Goal: Navigation & Orientation: Find specific page/section

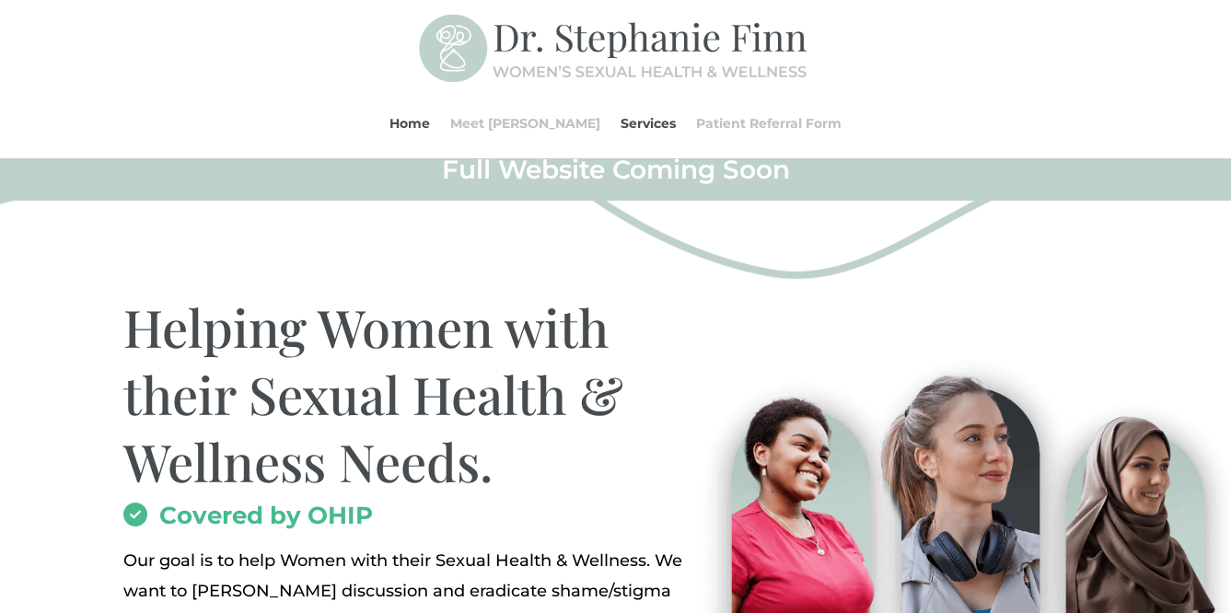
scroll to position [8, 0]
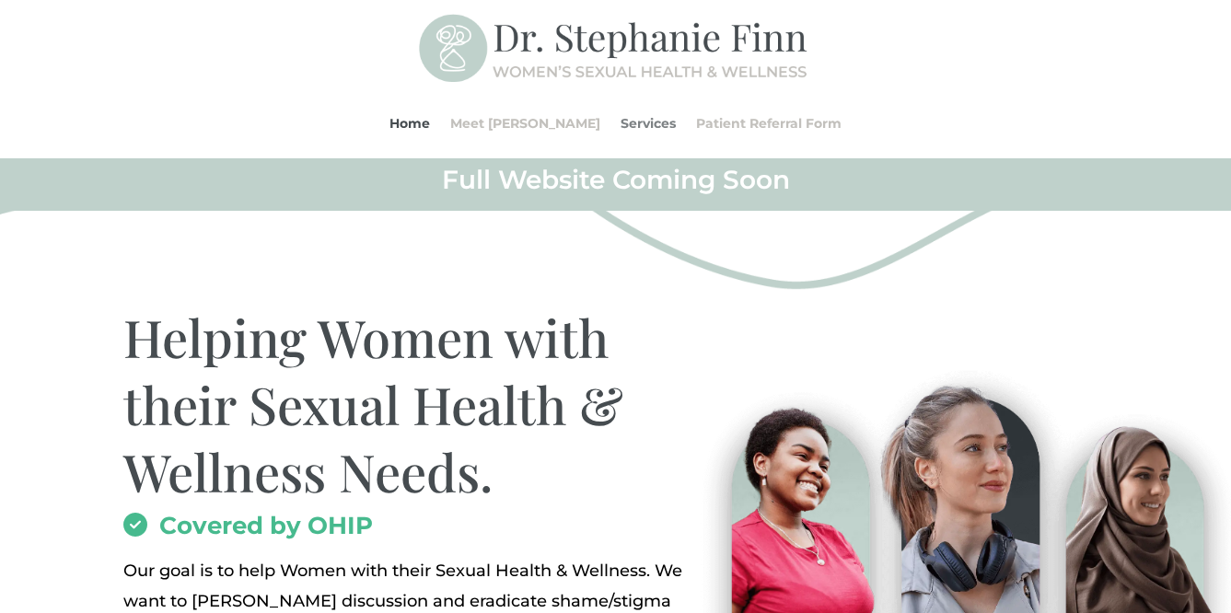
click at [621, 129] on link "Services" at bounding box center [648, 123] width 55 height 70
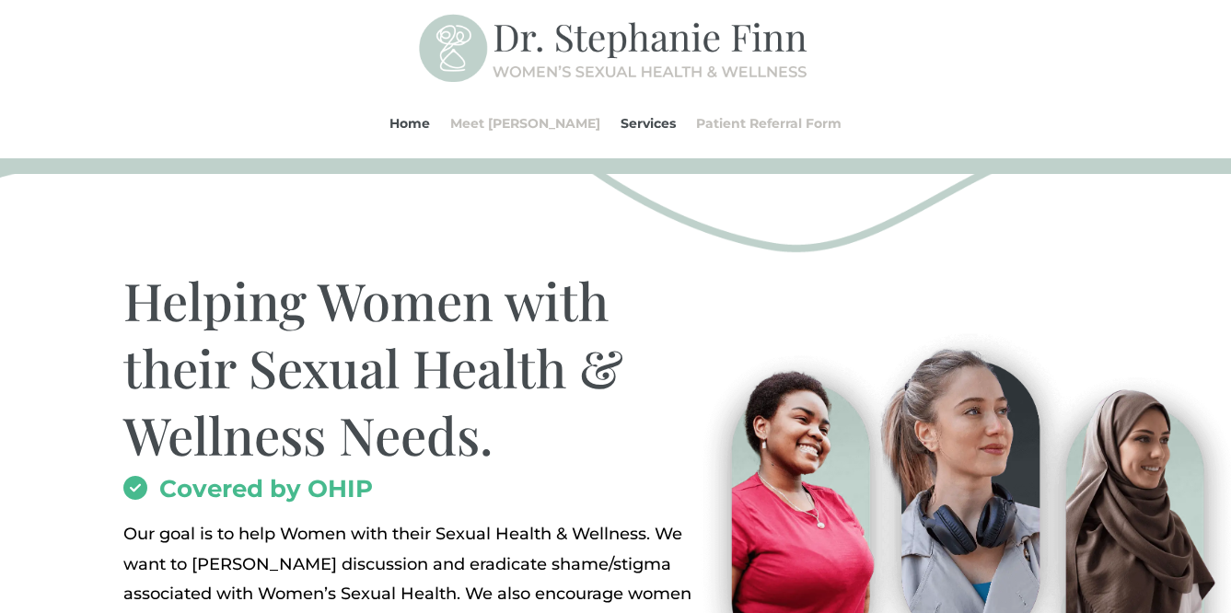
scroll to position [0, 0]
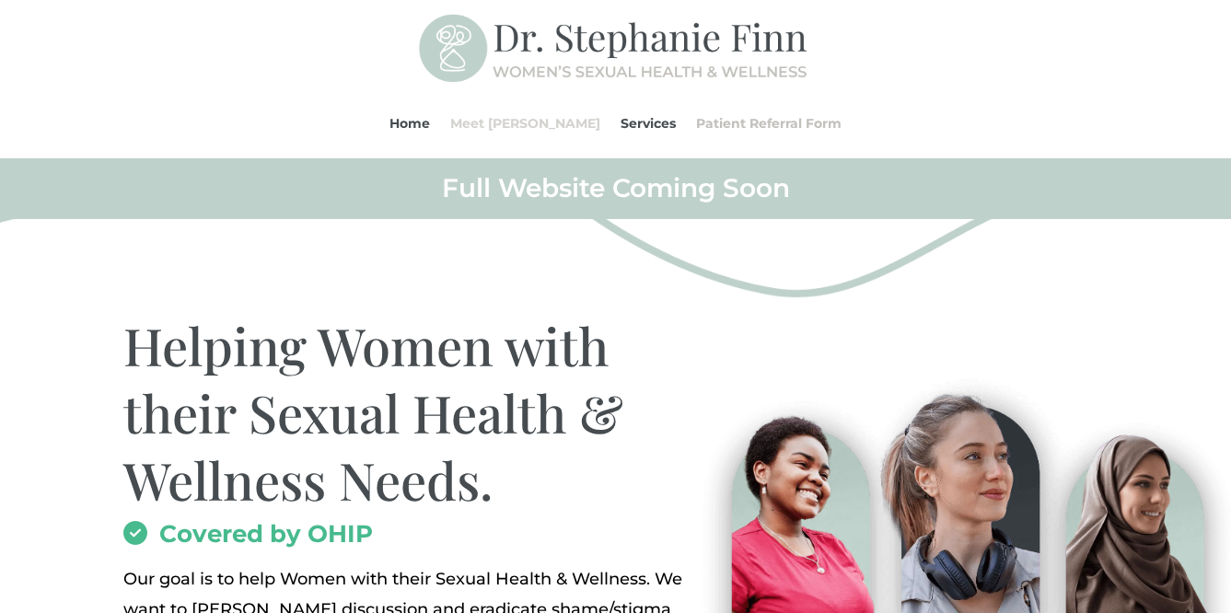
click at [521, 120] on link "Meet [PERSON_NAME]" at bounding box center [525, 123] width 150 height 70
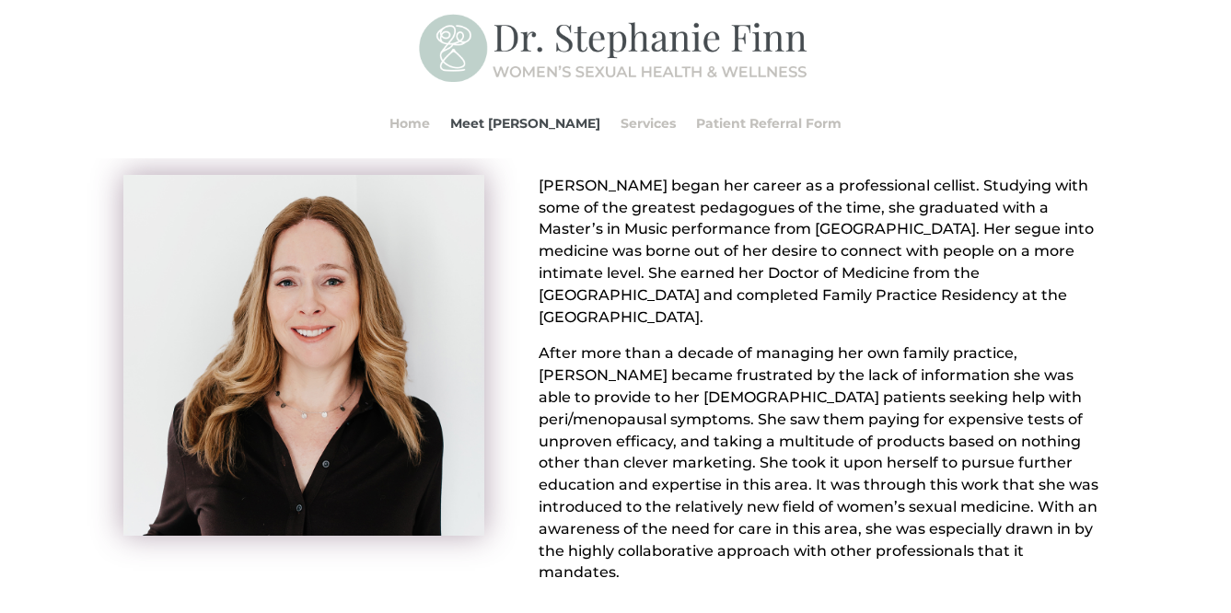
scroll to position [169, 0]
click at [740, 301] on p "[PERSON_NAME] began her career as a professional cellist. Studying with some of…" at bounding box center [823, 258] width 569 height 169
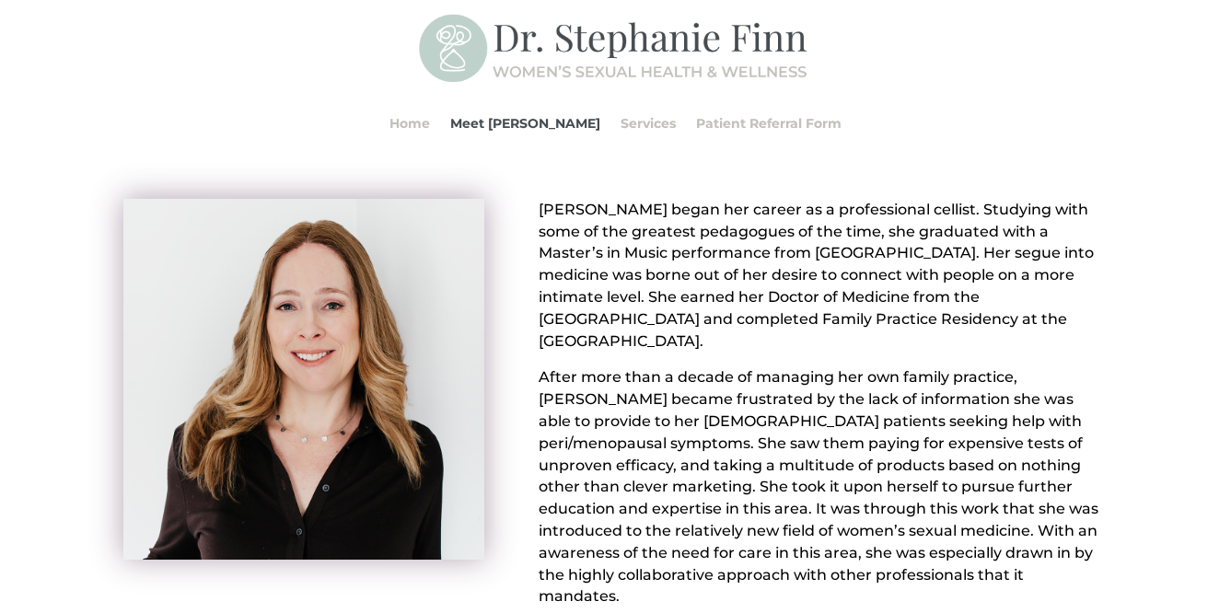
scroll to position [0, 0]
